Goal: Navigation & Orientation: Find specific page/section

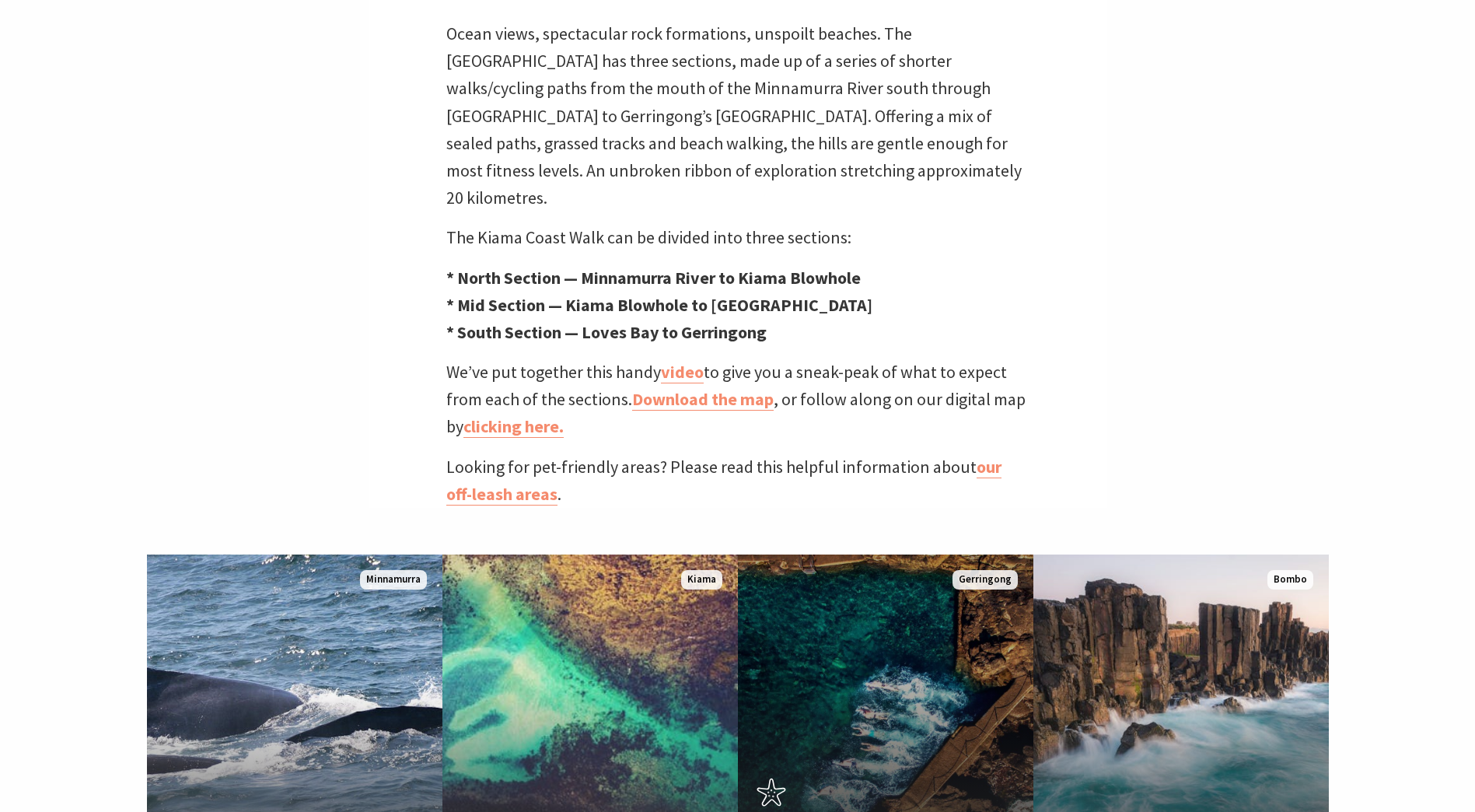
scroll to position [622, 0]
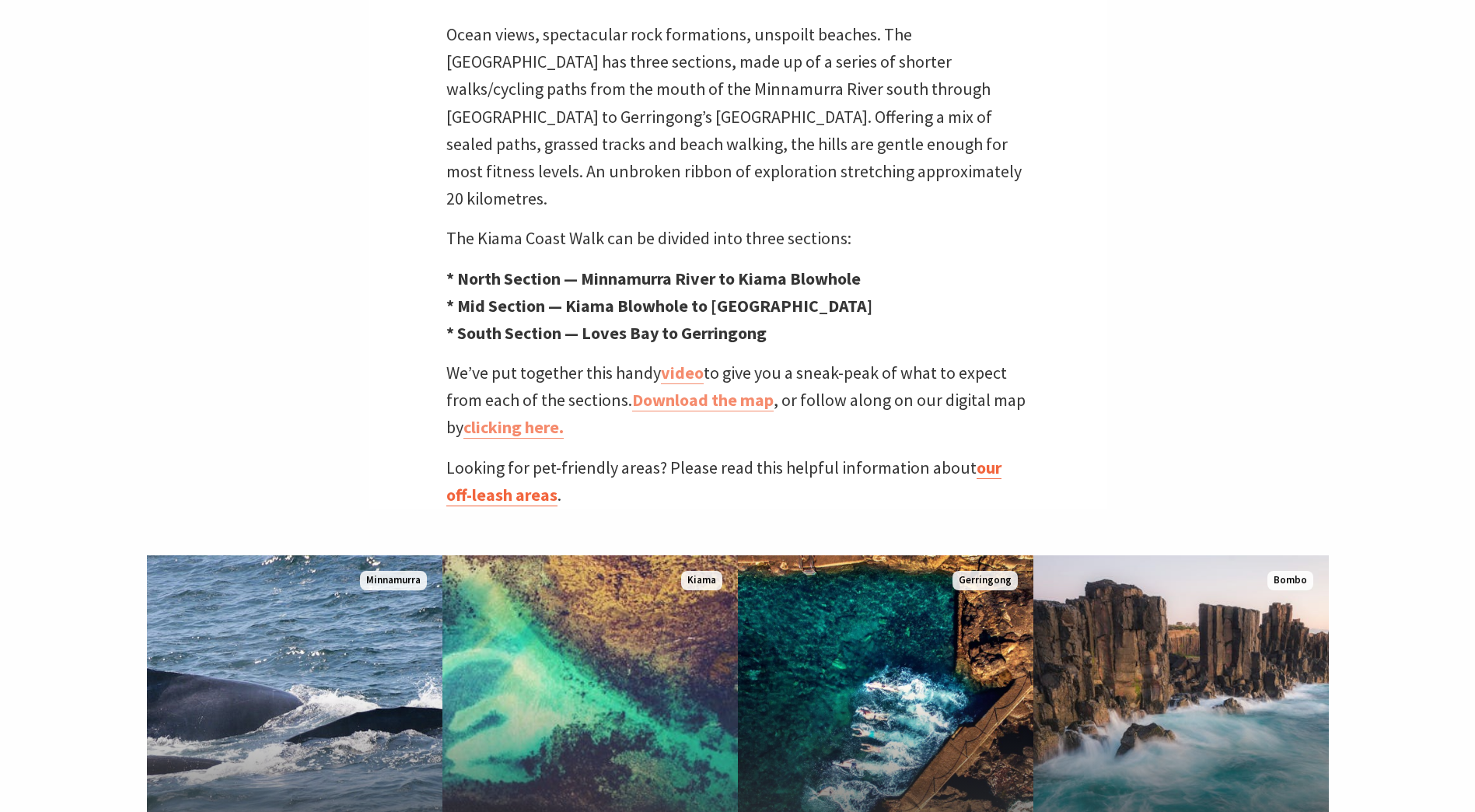
click at [998, 456] on link "our off-leash areas" at bounding box center [724, 481] width 555 height 50
drag, startPoint x: 598, startPoint y: 249, endPoint x: 659, endPoint y: 240, distance: 61.7
click at [659, 268] on strong "* North Section — Minnamurra River to Kiama Blowhole" at bounding box center [653, 278] width 414 height 22
drag, startPoint x: 659, startPoint y: 240, endPoint x: 1144, endPoint y: 210, distance: 485.9
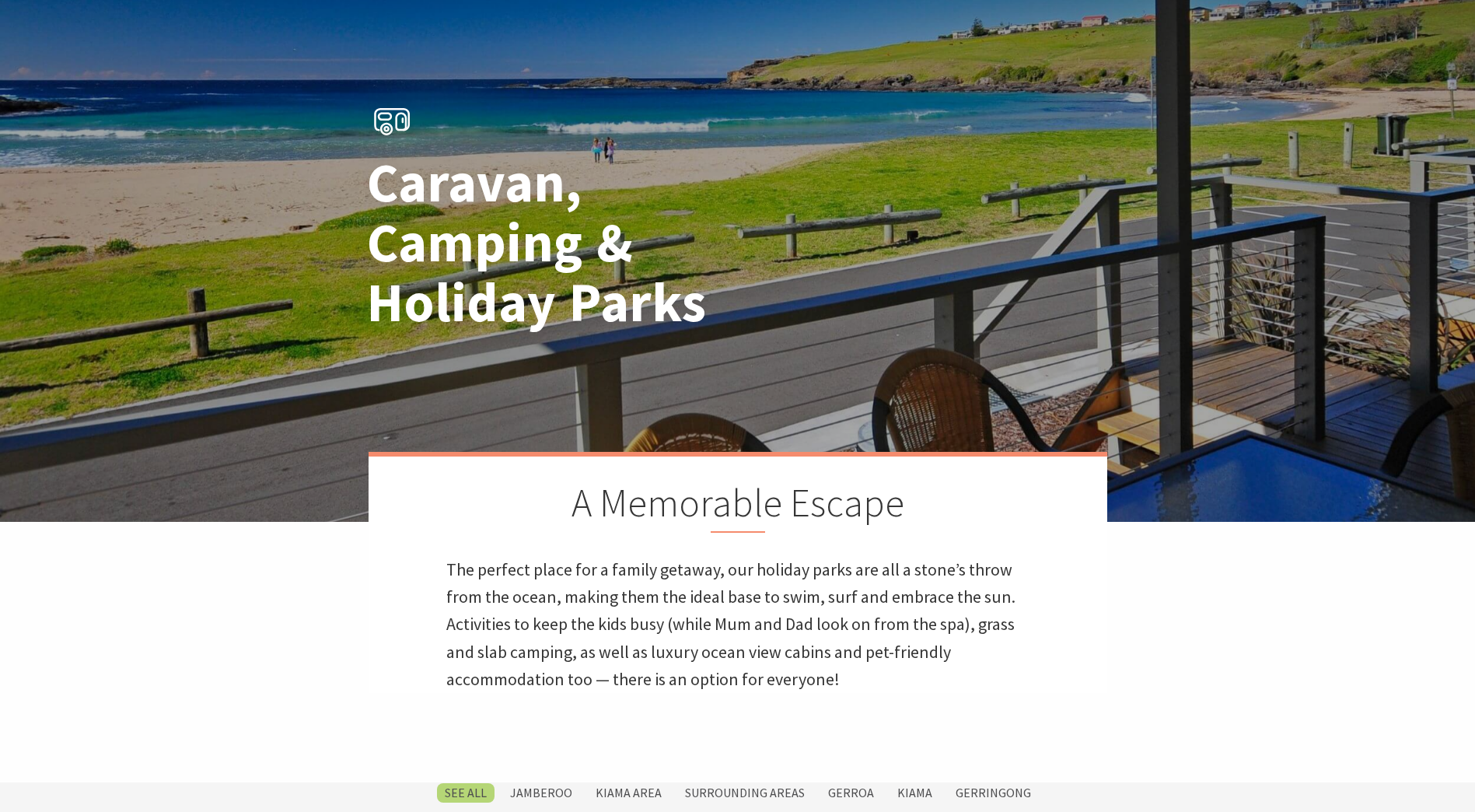
scroll to position [78, 0]
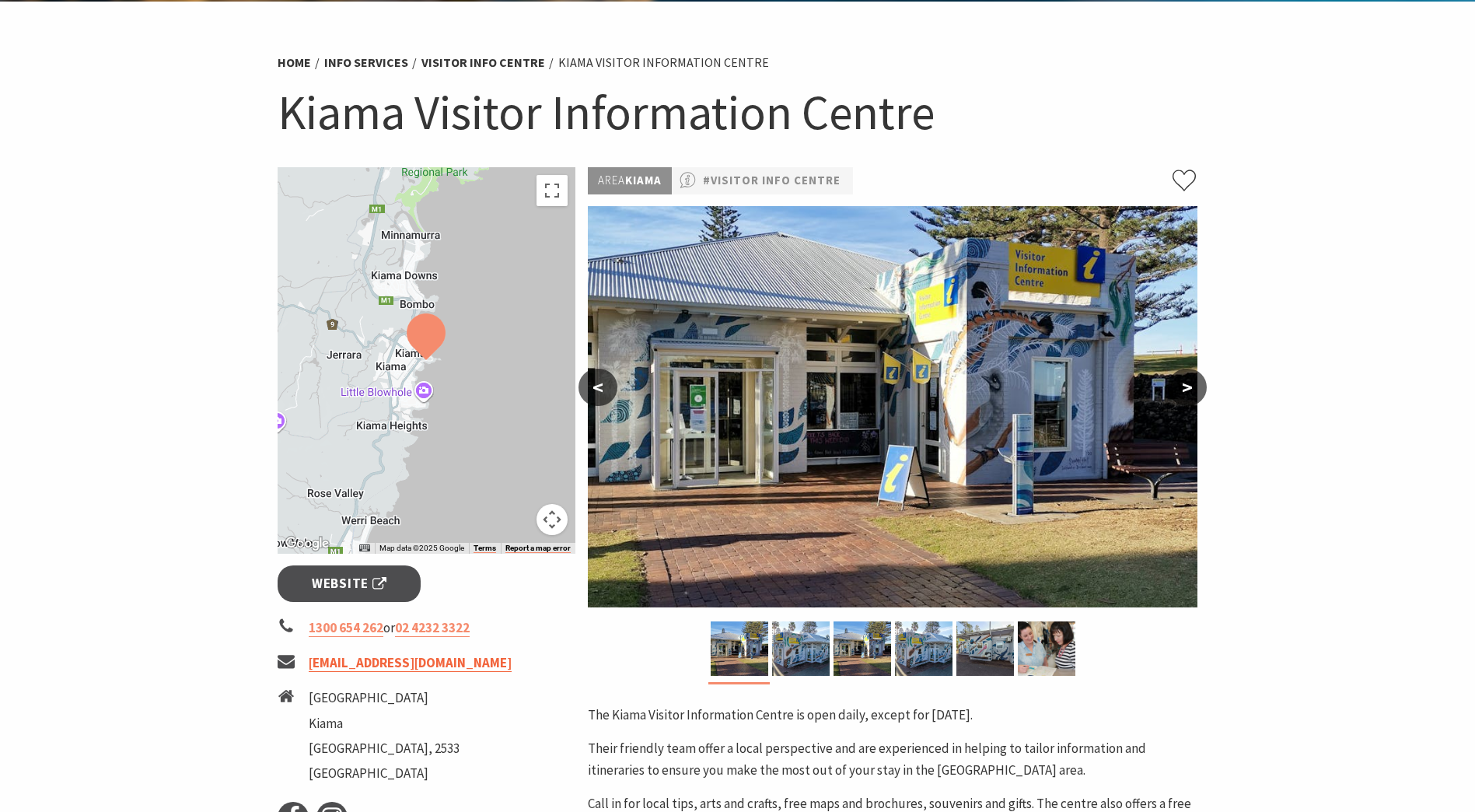
scroll to position [233, 0]
